Goal: Information Seeking & Learning: Learn about a topic

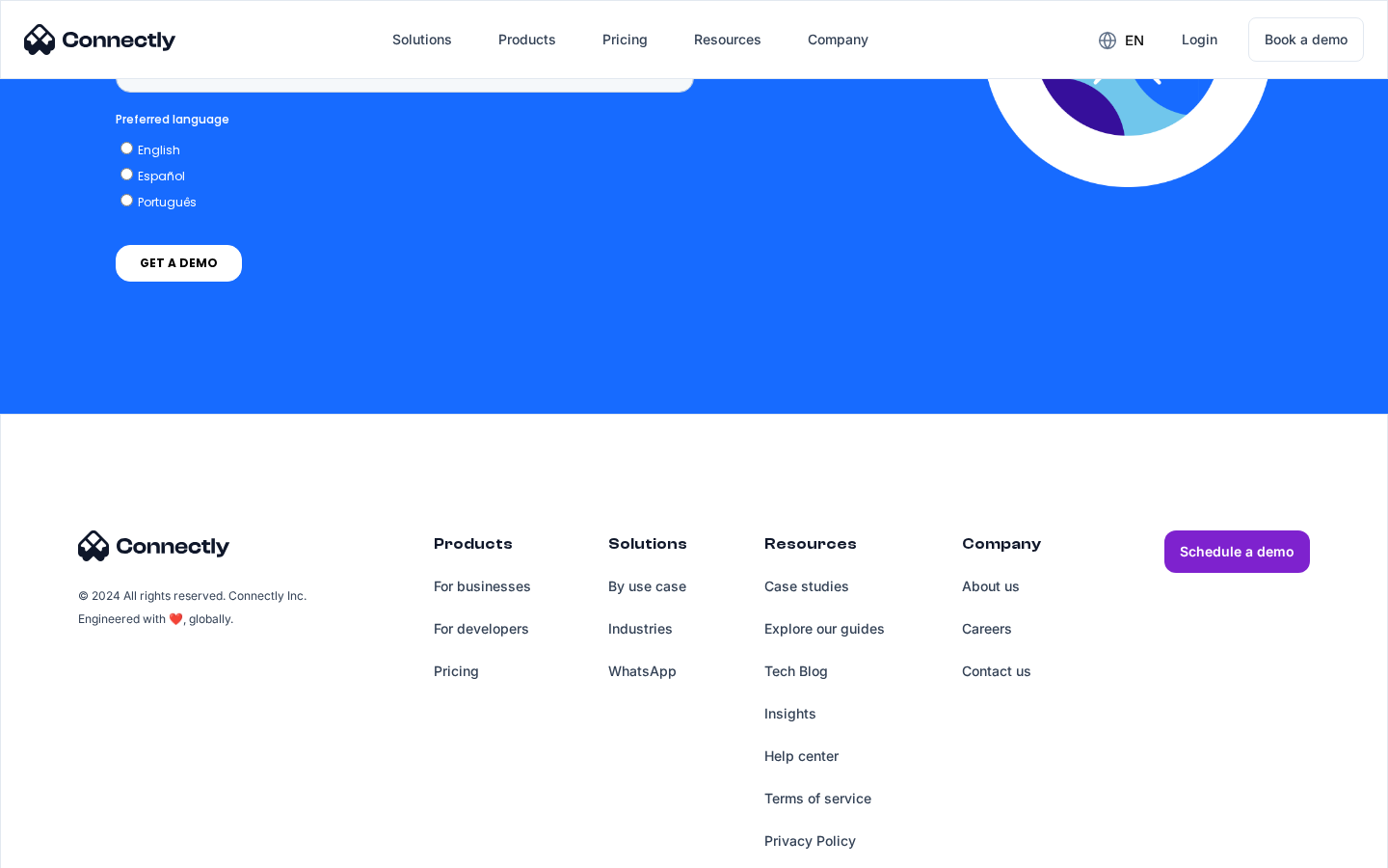
scroll to position [1445, 0]
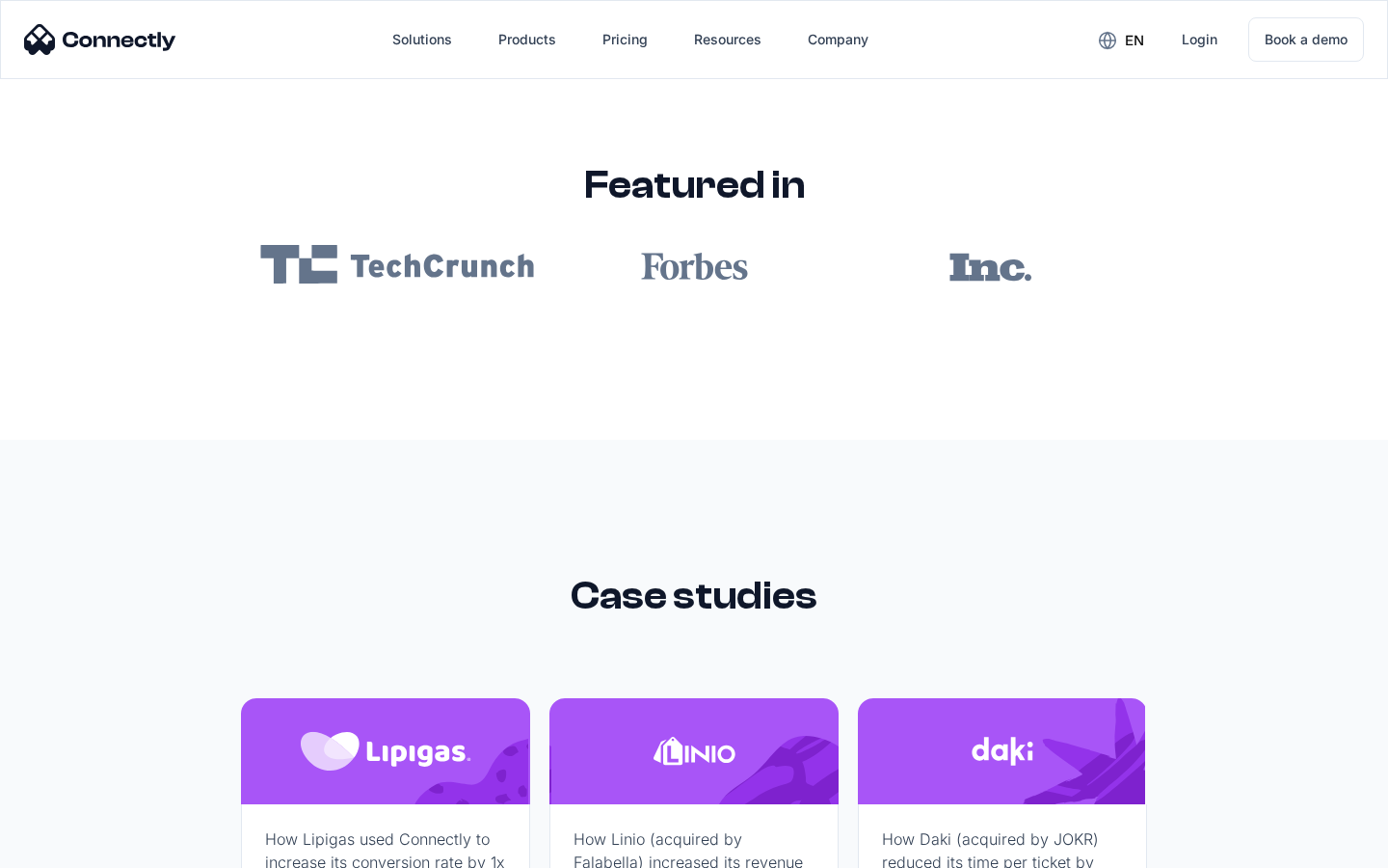
scroll to position [11547, 0]
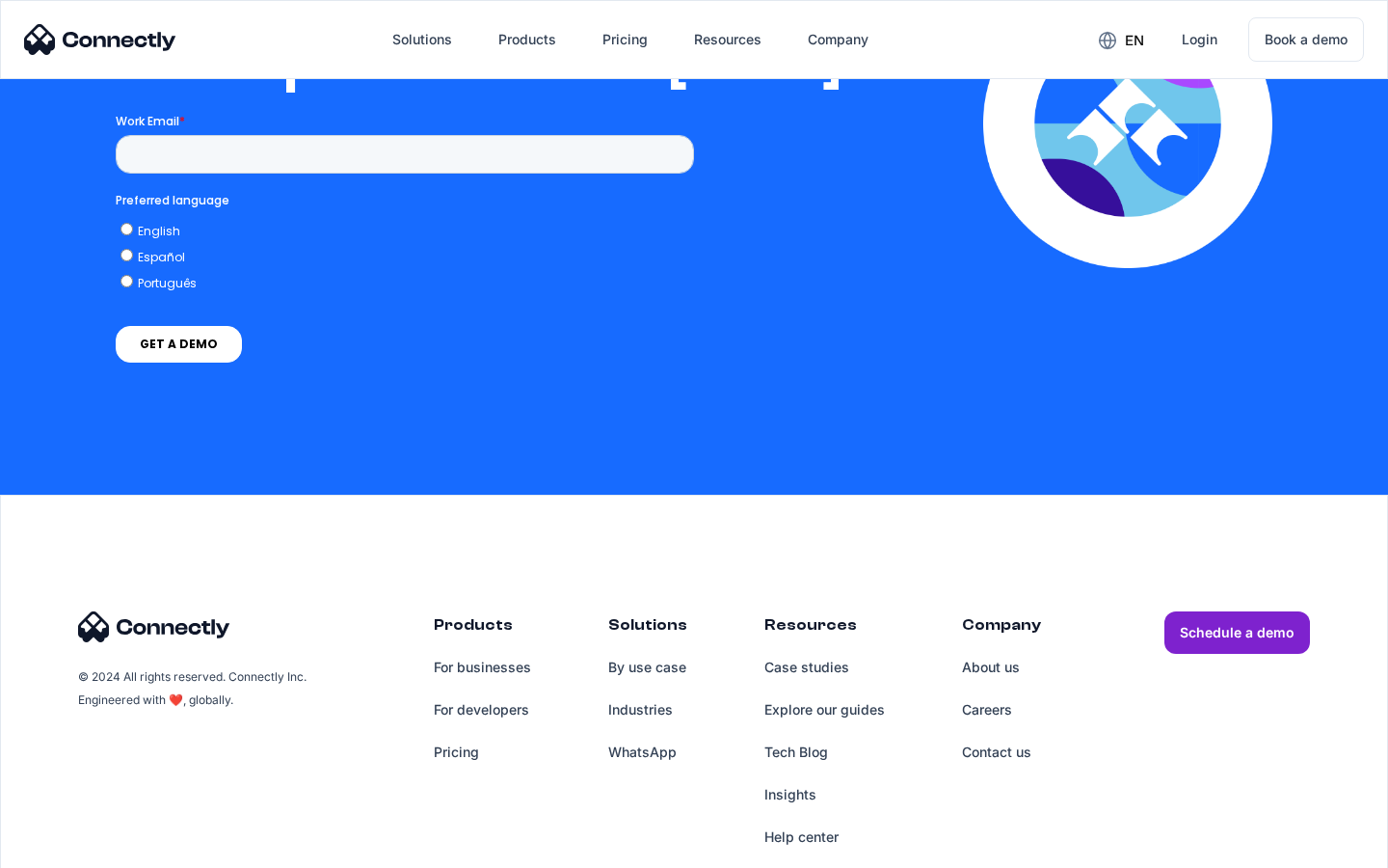
scroll to position [3923, 0]
